Goal: Task Accomplishment & Management: Use online tool/utility

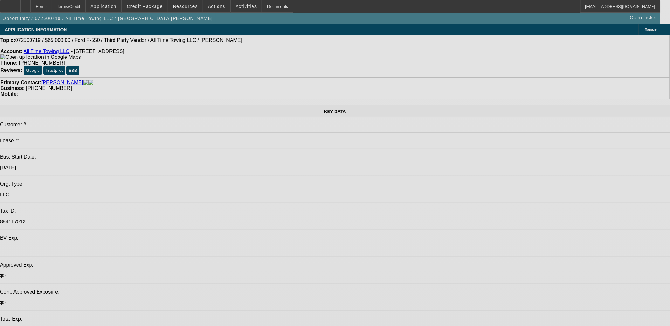
select select "0"
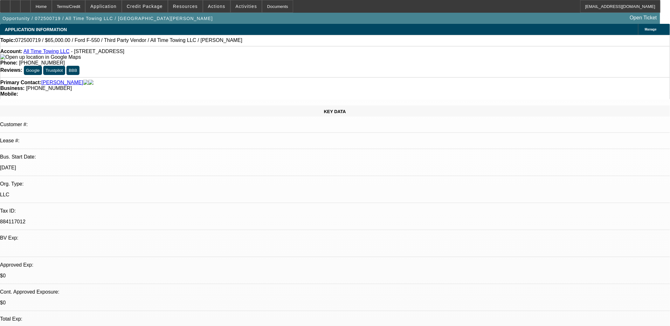
select select "0"
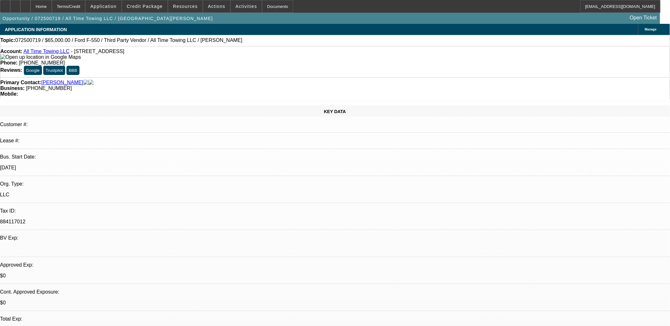
select select "0"
select select "1"
select select "3"
select select "6"
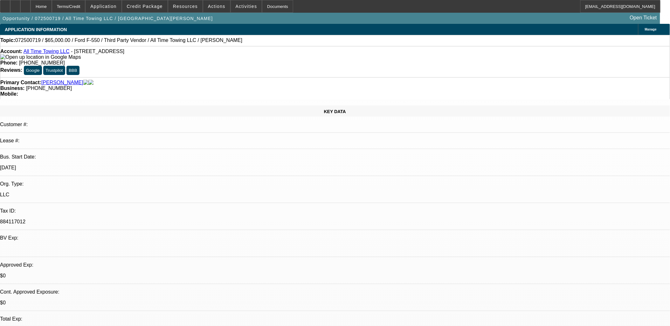
select select "1"
select select "3"
select select "6"
select select "1"
select select "3"
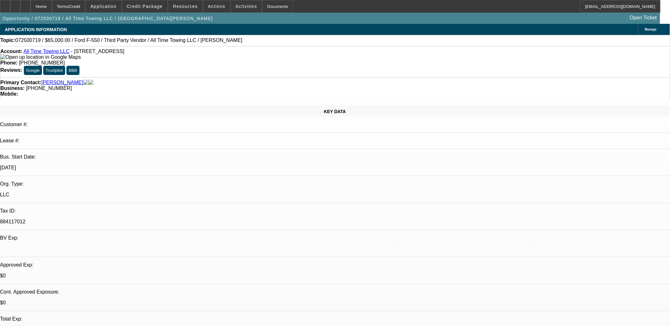
select select "6"
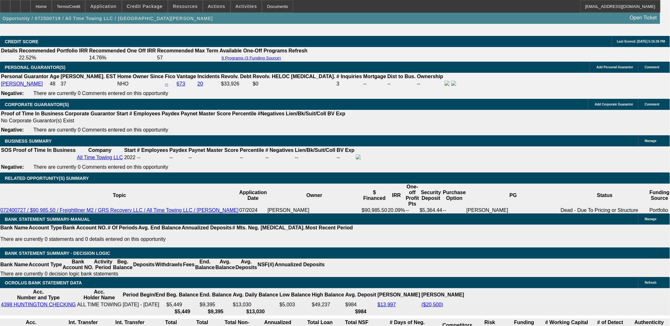
scroll to position [918, 0]
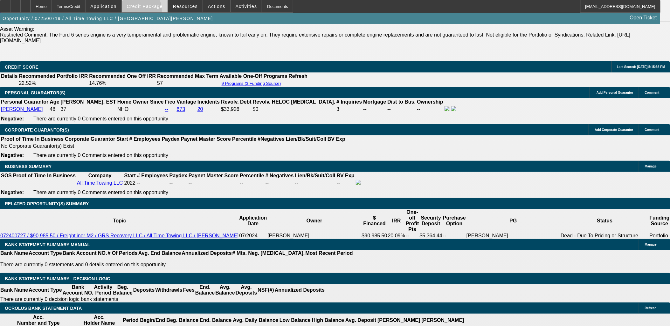
click at [145, 12] on span at bounding box center [144, 6] width 45 height 15
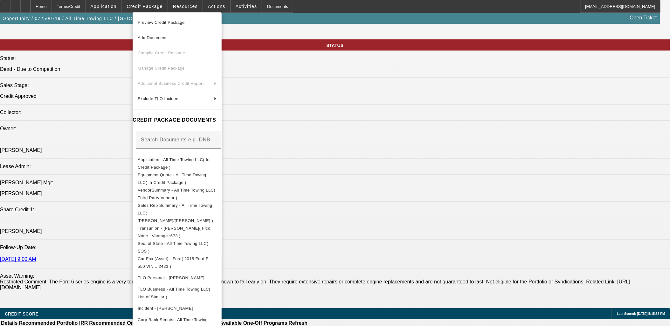
scroll to position [353, 0]
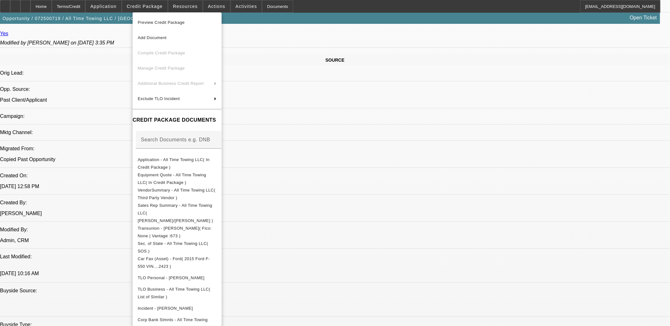
click at [368, 202] on div at bounding box center [335, 163] width 670 height 326
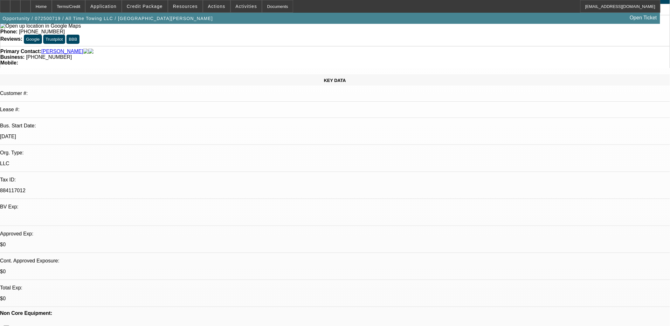
scroll to position [0, 0]
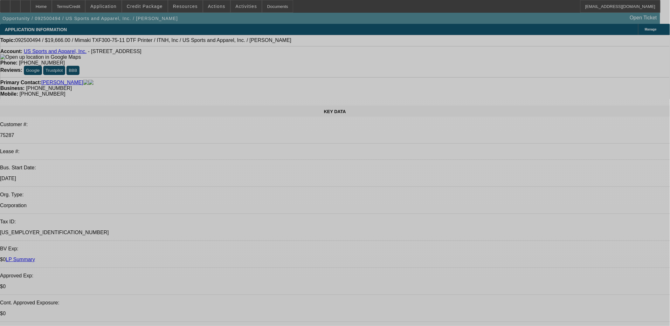
select select "0"
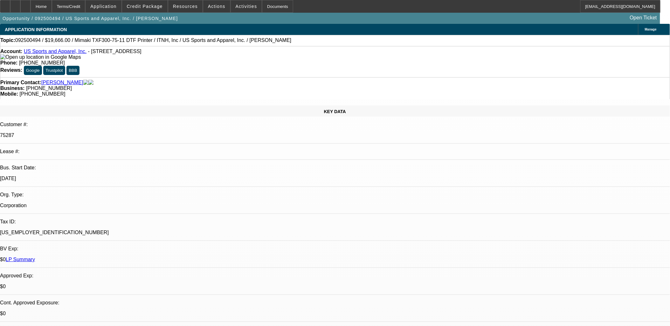
select select "0"
select select "1"
select select "2"
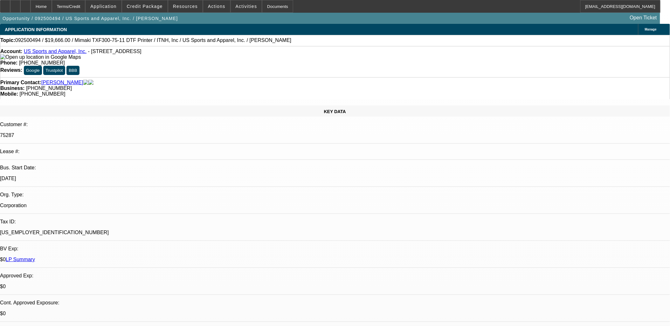
select select "6"
select select "1"
select select "2"
select select "6"
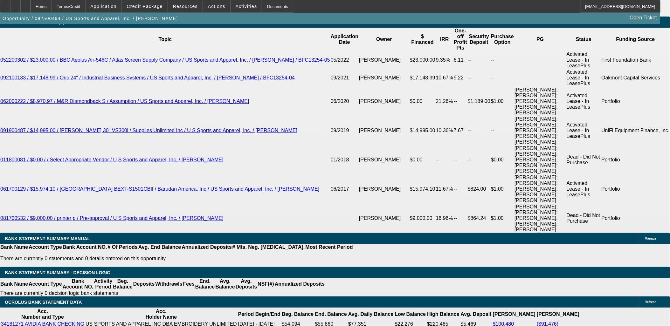
scroll to position [1223, 0]
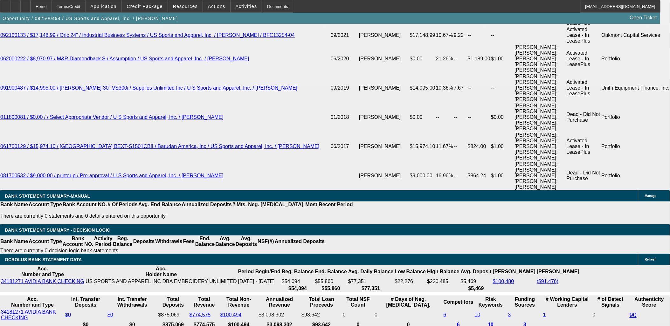
type input "1"
type input "UNKNOWN"
type input "13"
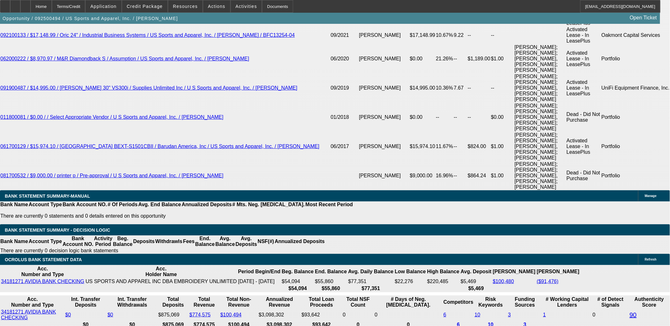
type input "$662.63"
type input "13"
type input "665"
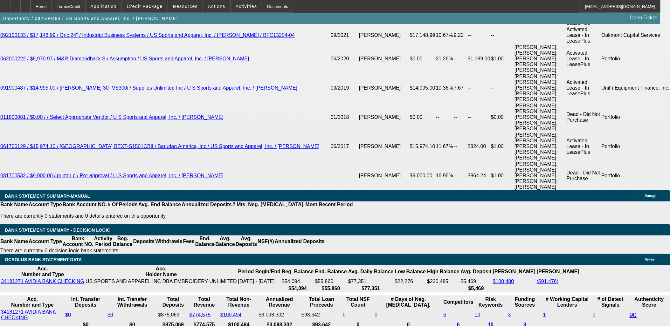
type input "13.3"
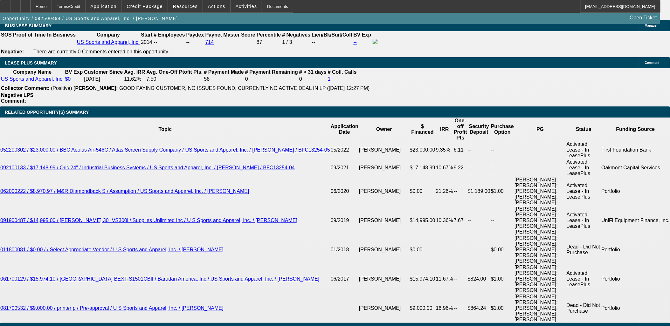
scroll to position [1082, 0]
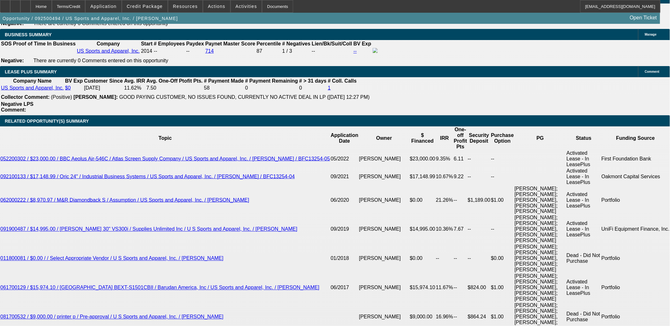
type input "$665.00"
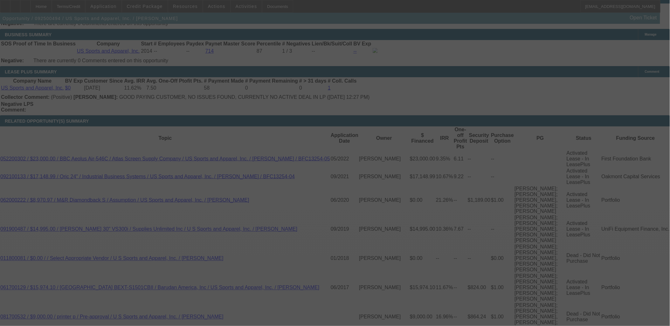
select select "0"
select select "2"
select select "0"
select select "6"
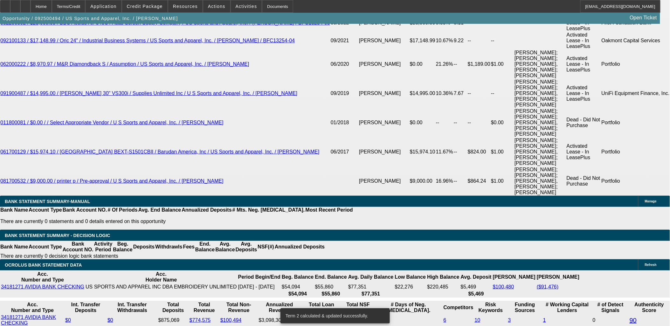
scroll to position [1223, 0]
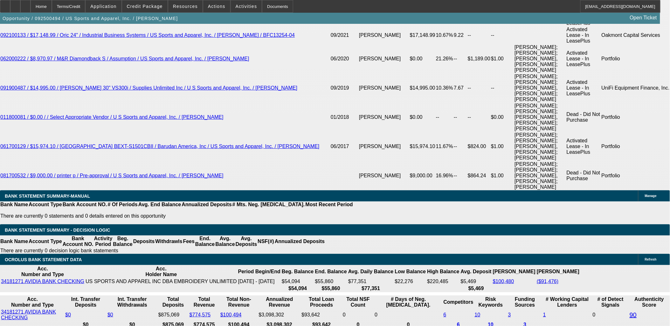
select select "1"
type input "UNKNOWN"
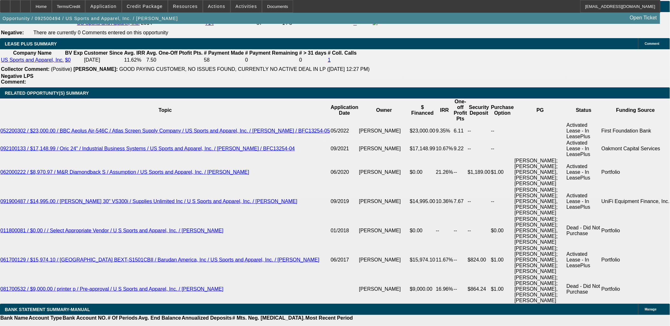
scroll to position [1082, 0]
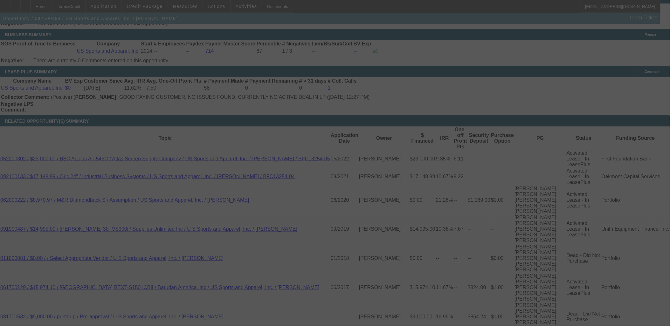
select select "0"
select select "6"
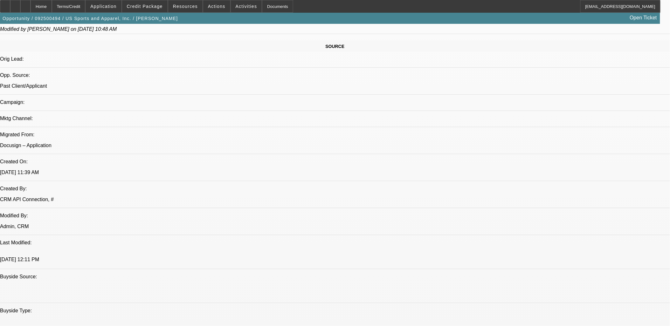
scroll to position [376, 0]
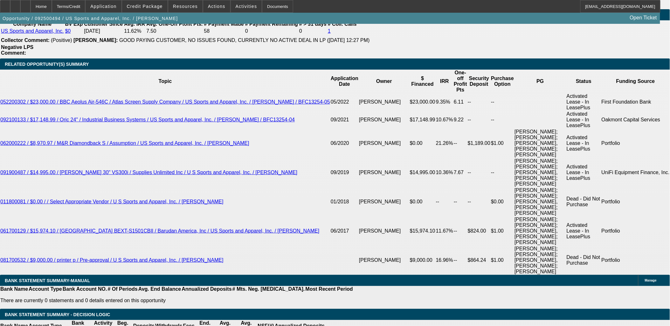
scroll to position [1259, 0]
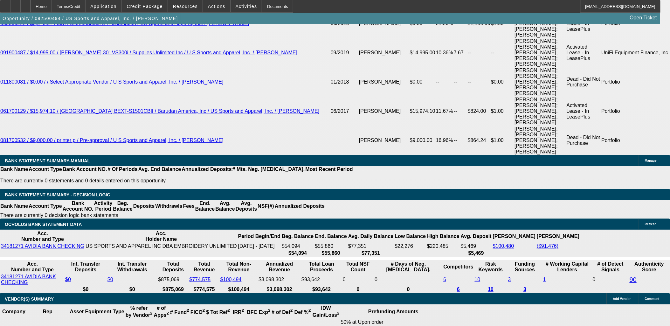
type input "668"
type input "UNKNOWN"
type input "13.6"
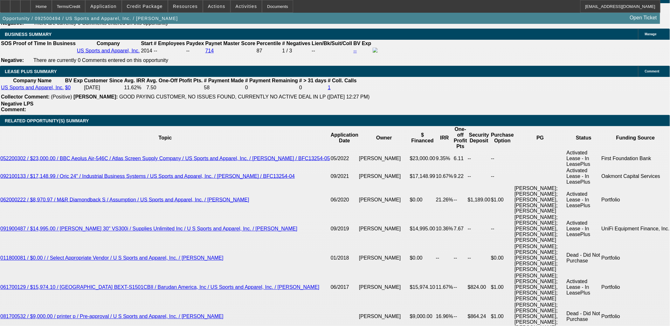
scroll to position [1082, 0]
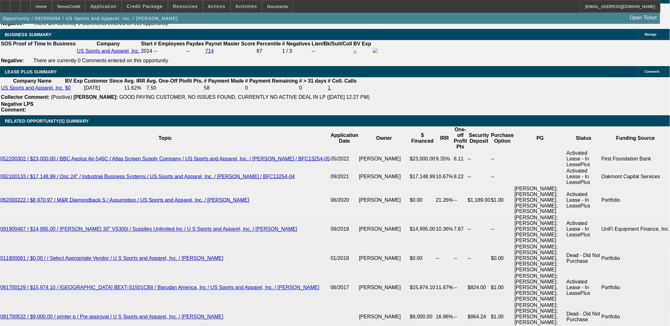
type input "$668.00"
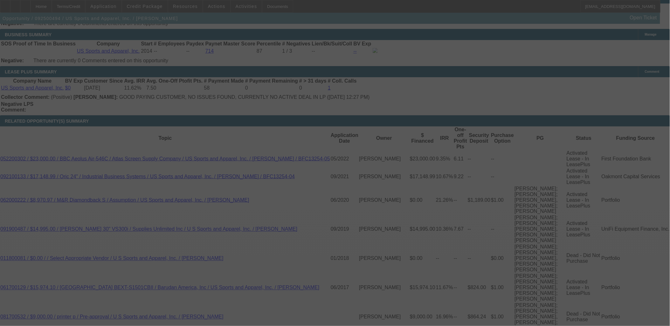
select select "0"
select select "6"
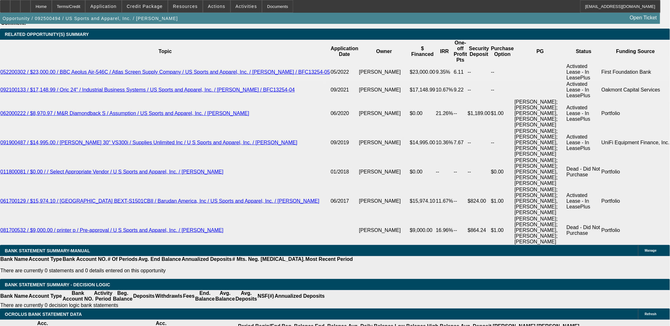
scroll to position [1188, 0]
